Goal: Task Accomplishment & Management: Manage account settings

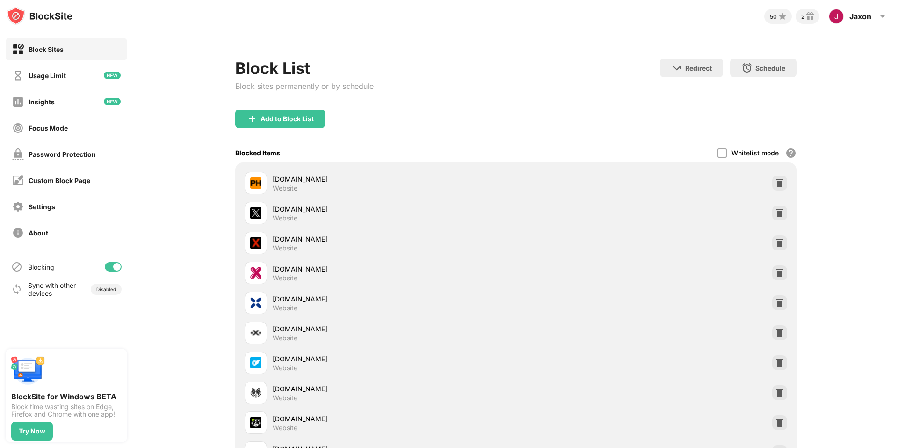
click at [110, 264] on div at bounding box center [113, 266] width 17 height 9
click at [110, 263] on div at bounding box center [109, 266] width 7 height 7
